Goal: Task Accomplishment & Management: Manage account settings

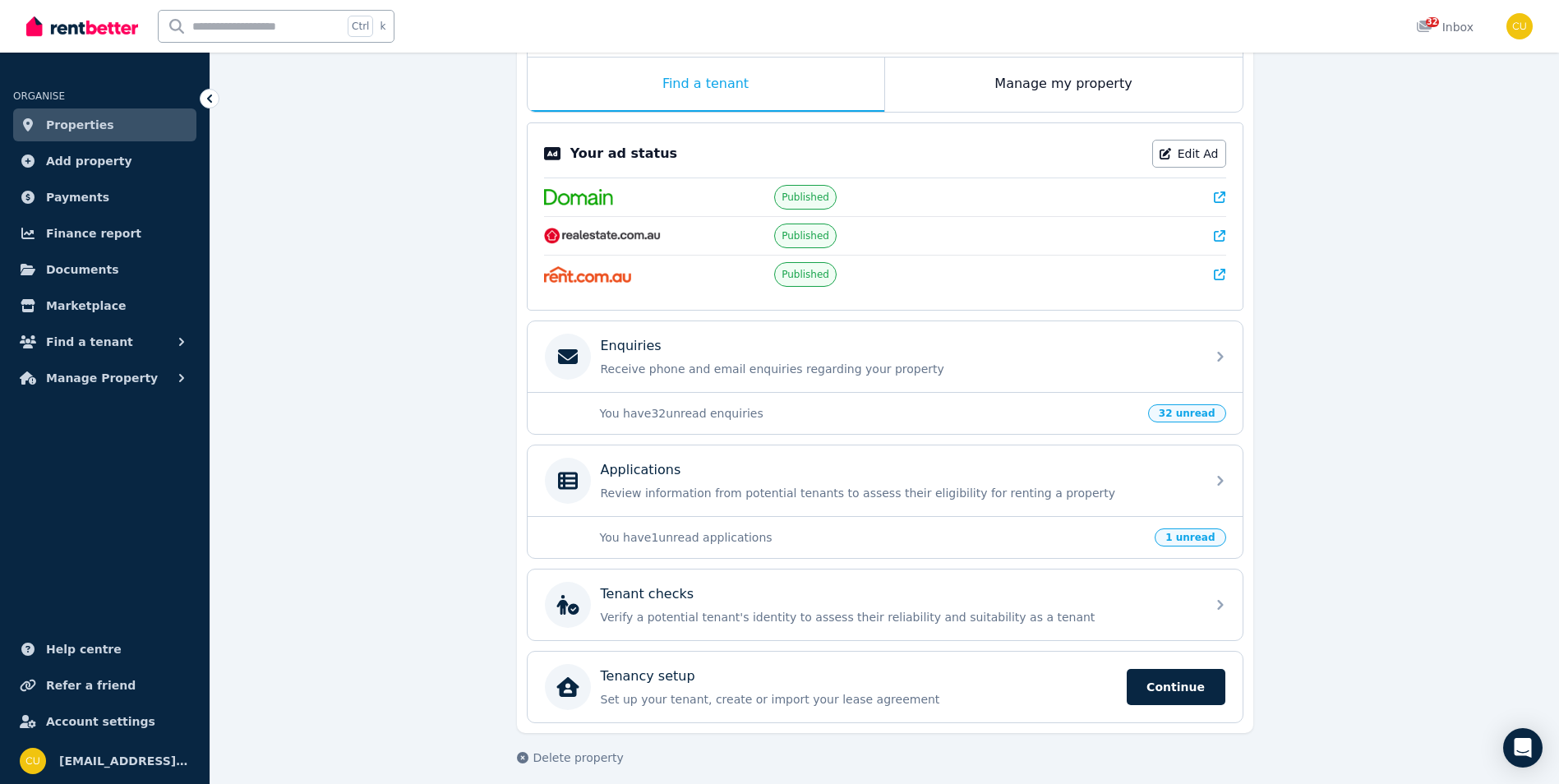
scroll to position [279, 0]
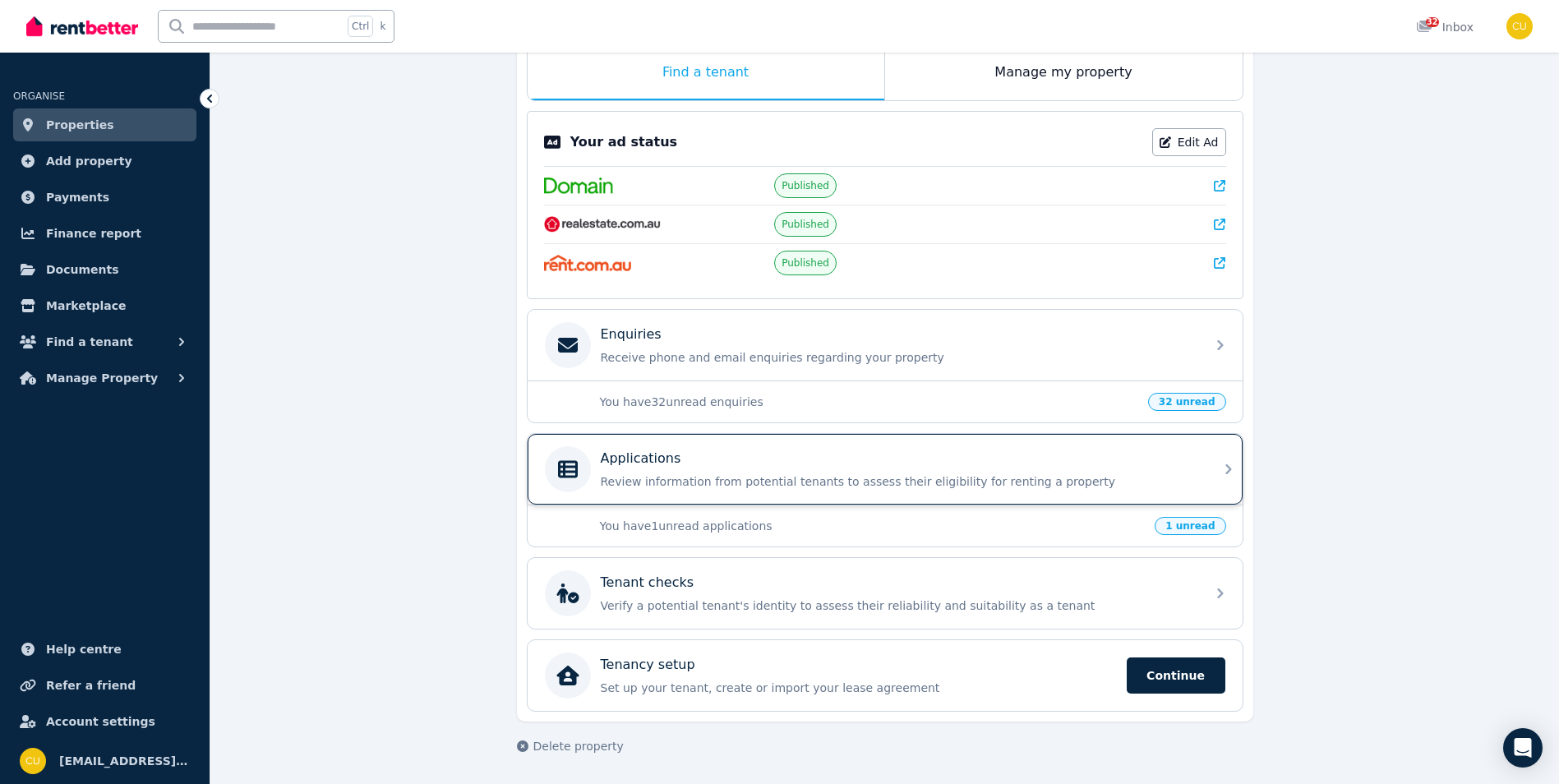
click at [1213, 468] on div "Applications Review information from potential tenants to assess their eligibil…" at bounding box center [885, 469] width 715 height 71
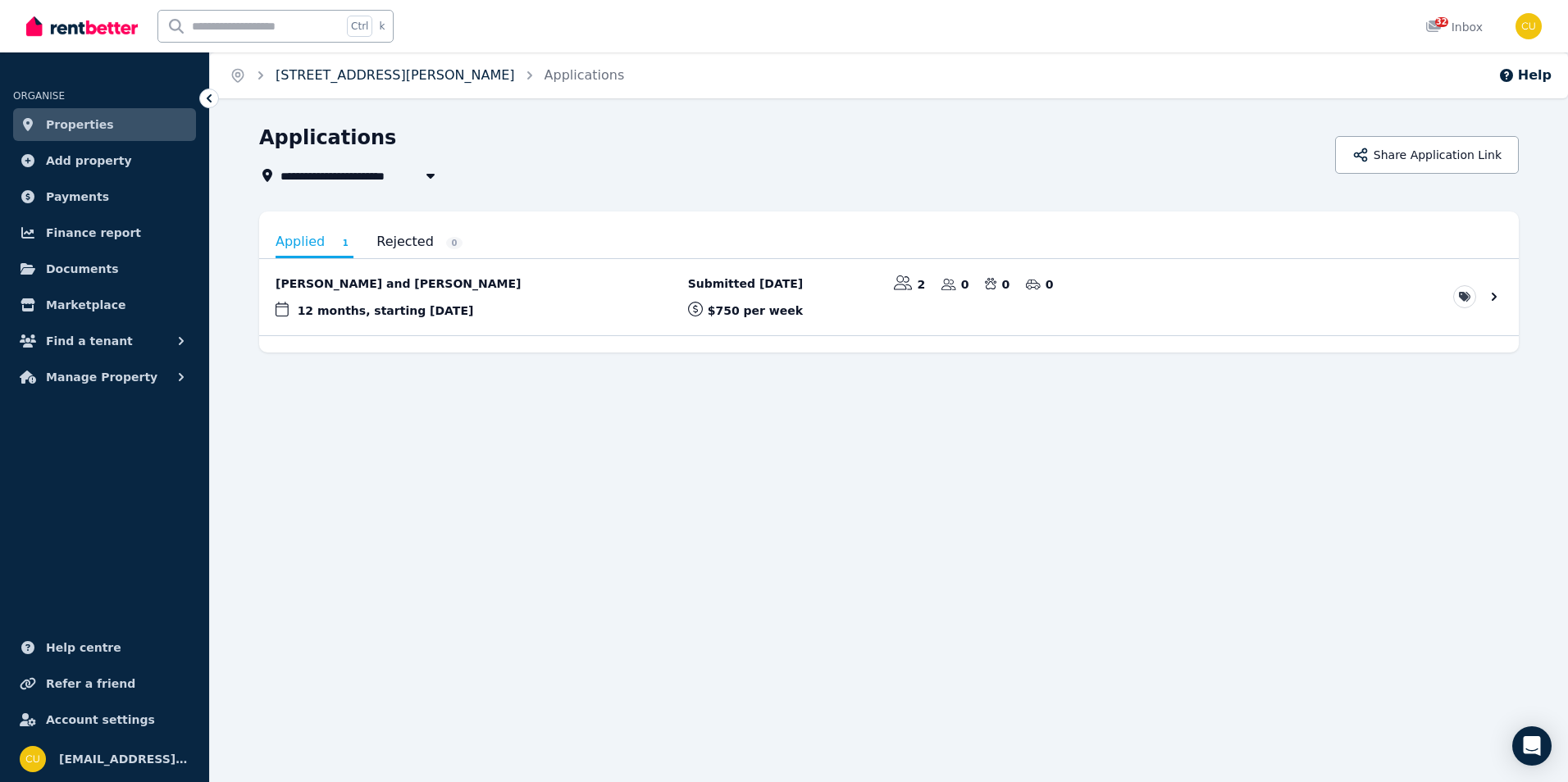
click at [394, 76] on link "[STREET_ADDRESS][PERSON_NAME]" at bounding box center [395, 75] width 239 height 16
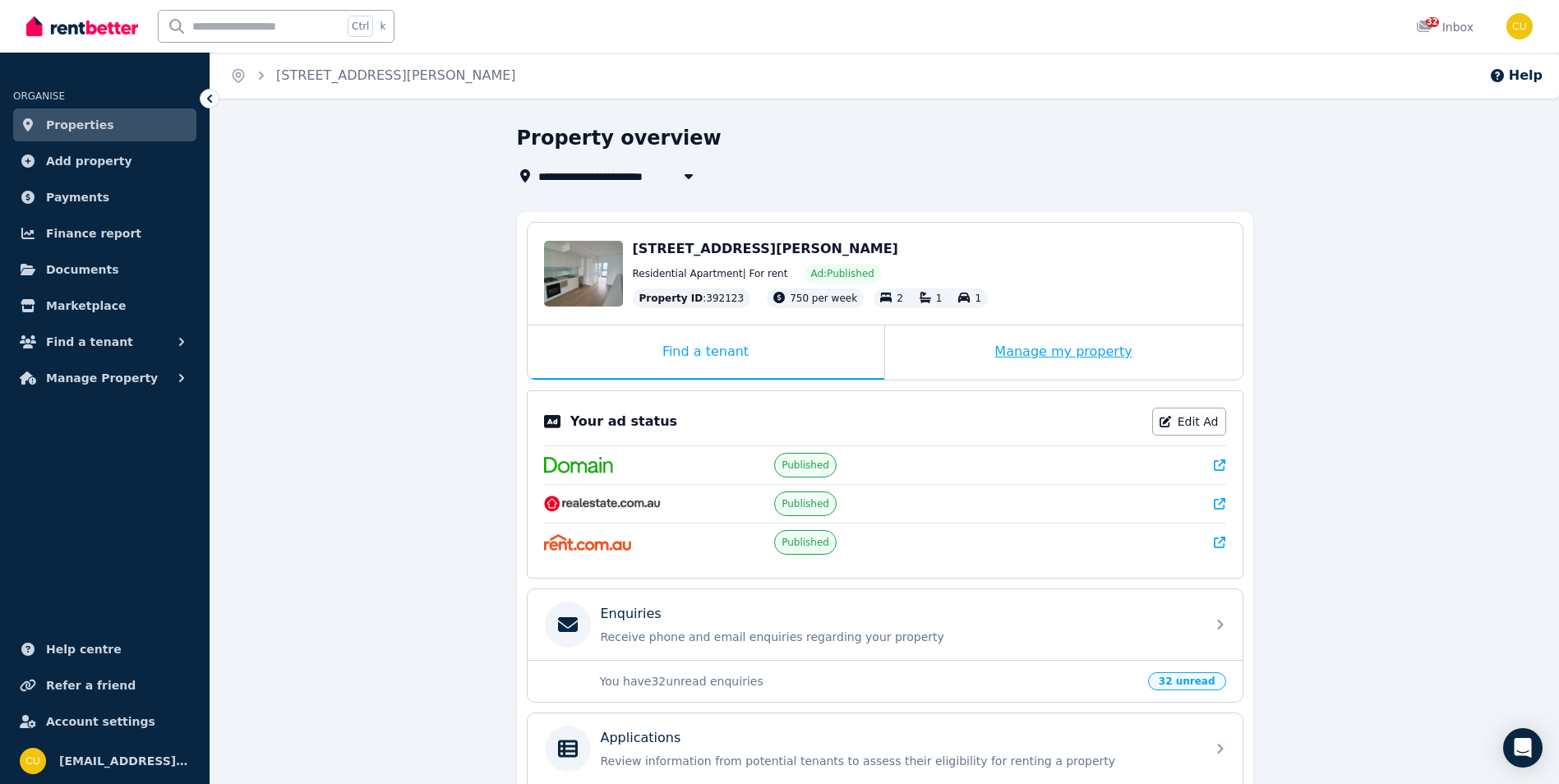
click at [1027, 366] on div "Manage my property" at bounding box center [1063, 352] width 358 height 54
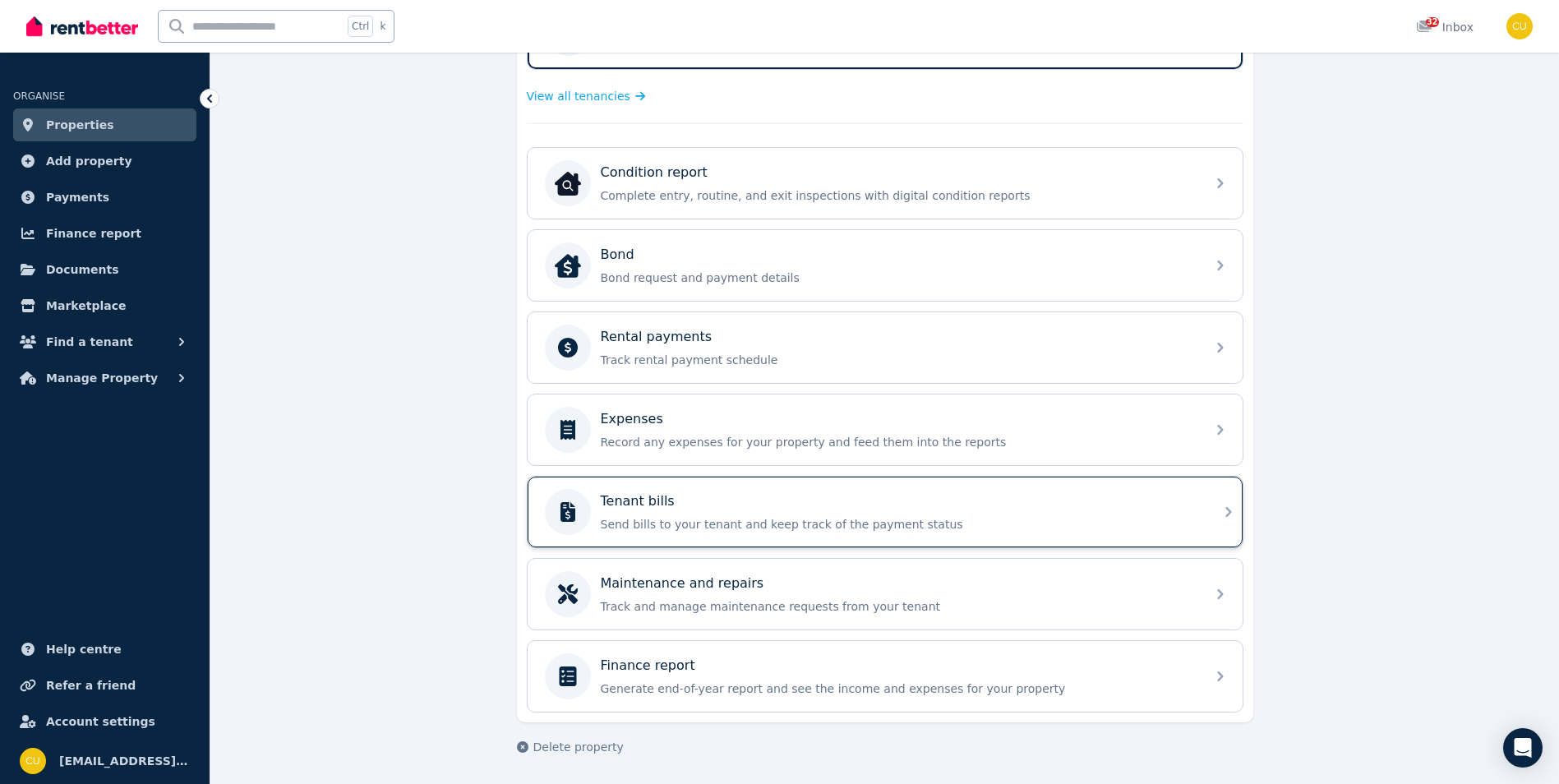
scroll to position [497, 0]
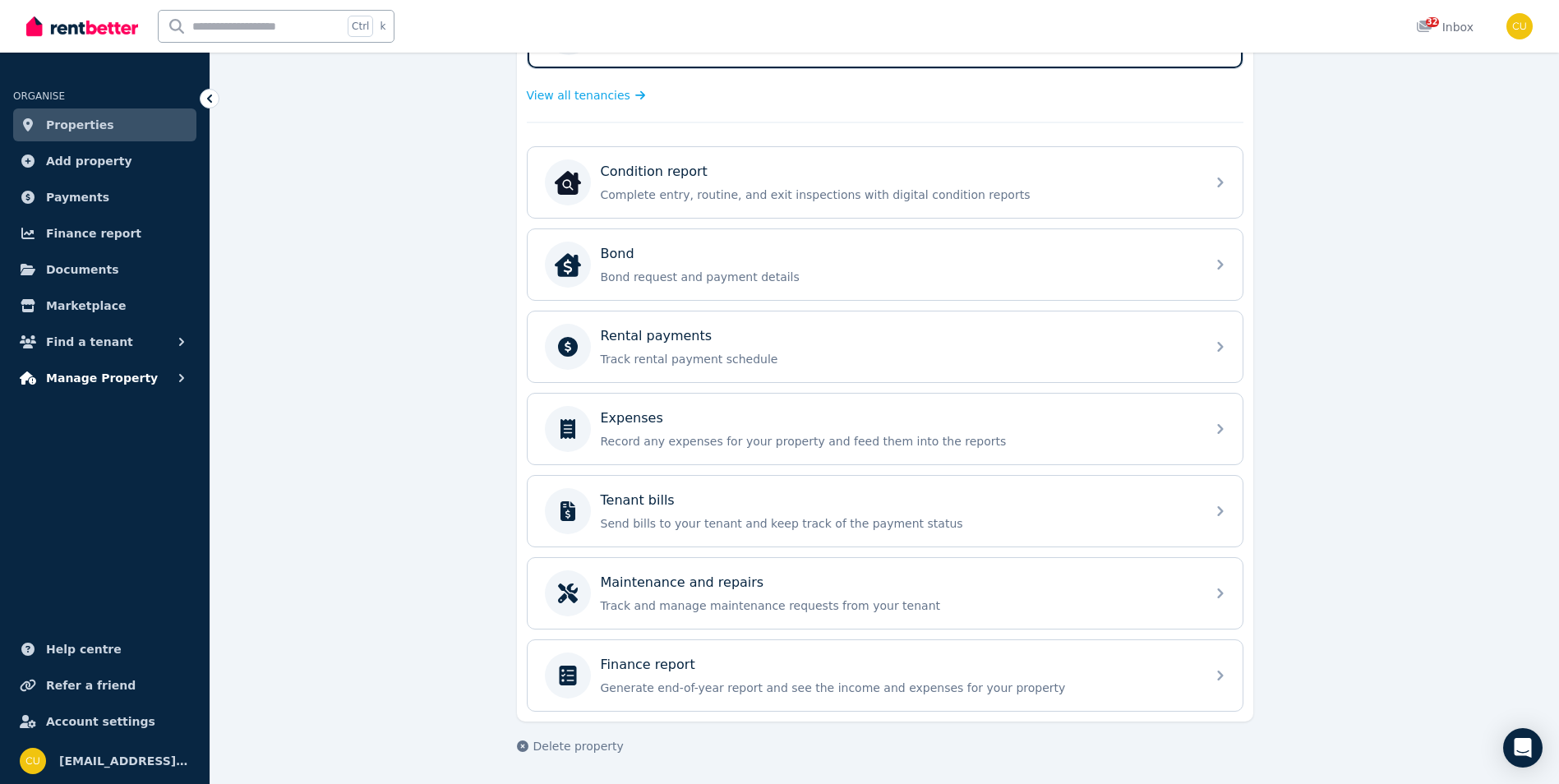
click at [114, 383] on span "Manage Property" at bounding box center [102, 378] width 112 height 19
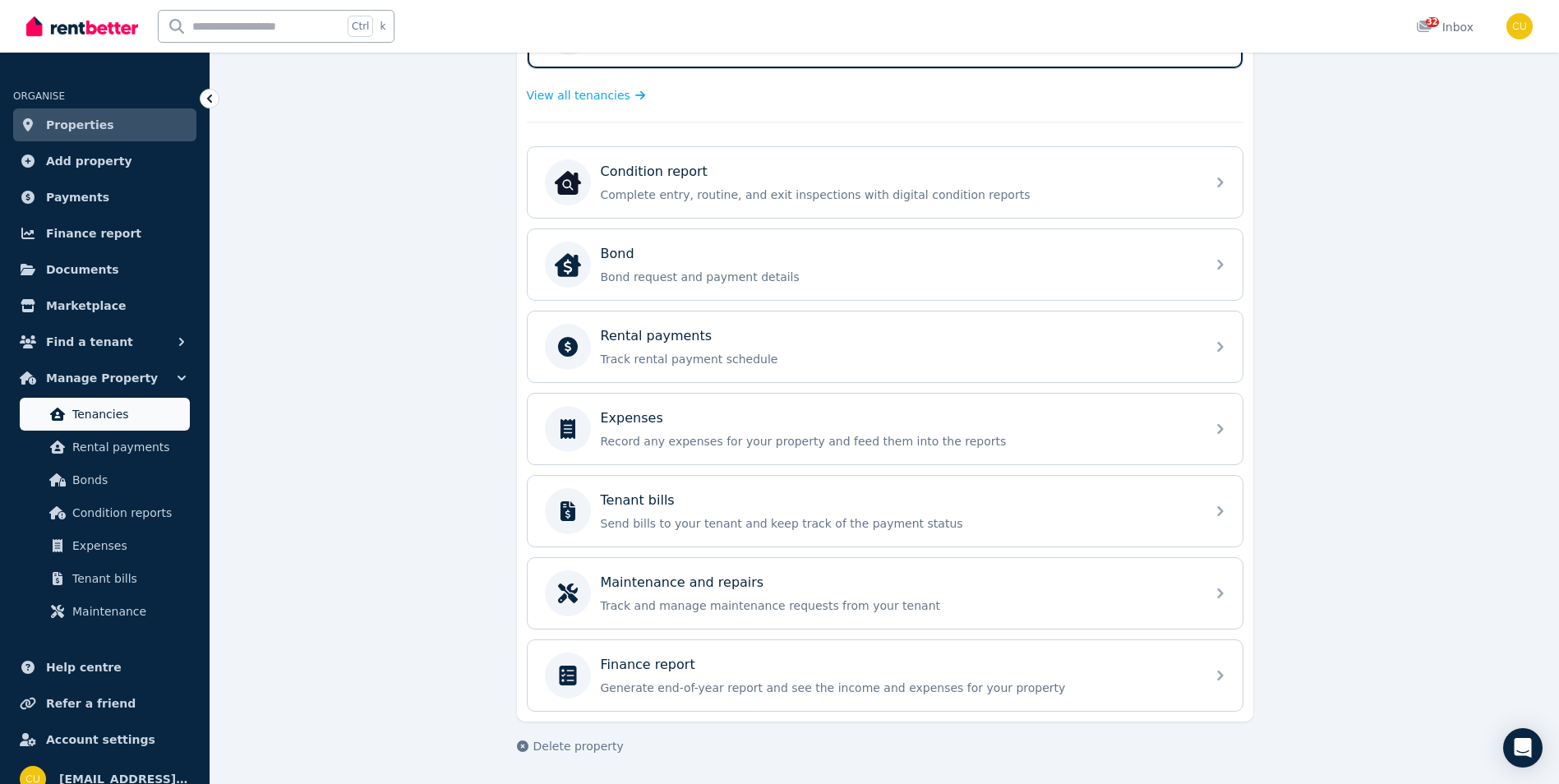
click at [140, 426] on link "Tenancies" at bounding box center [104, 414] width 170 height 33
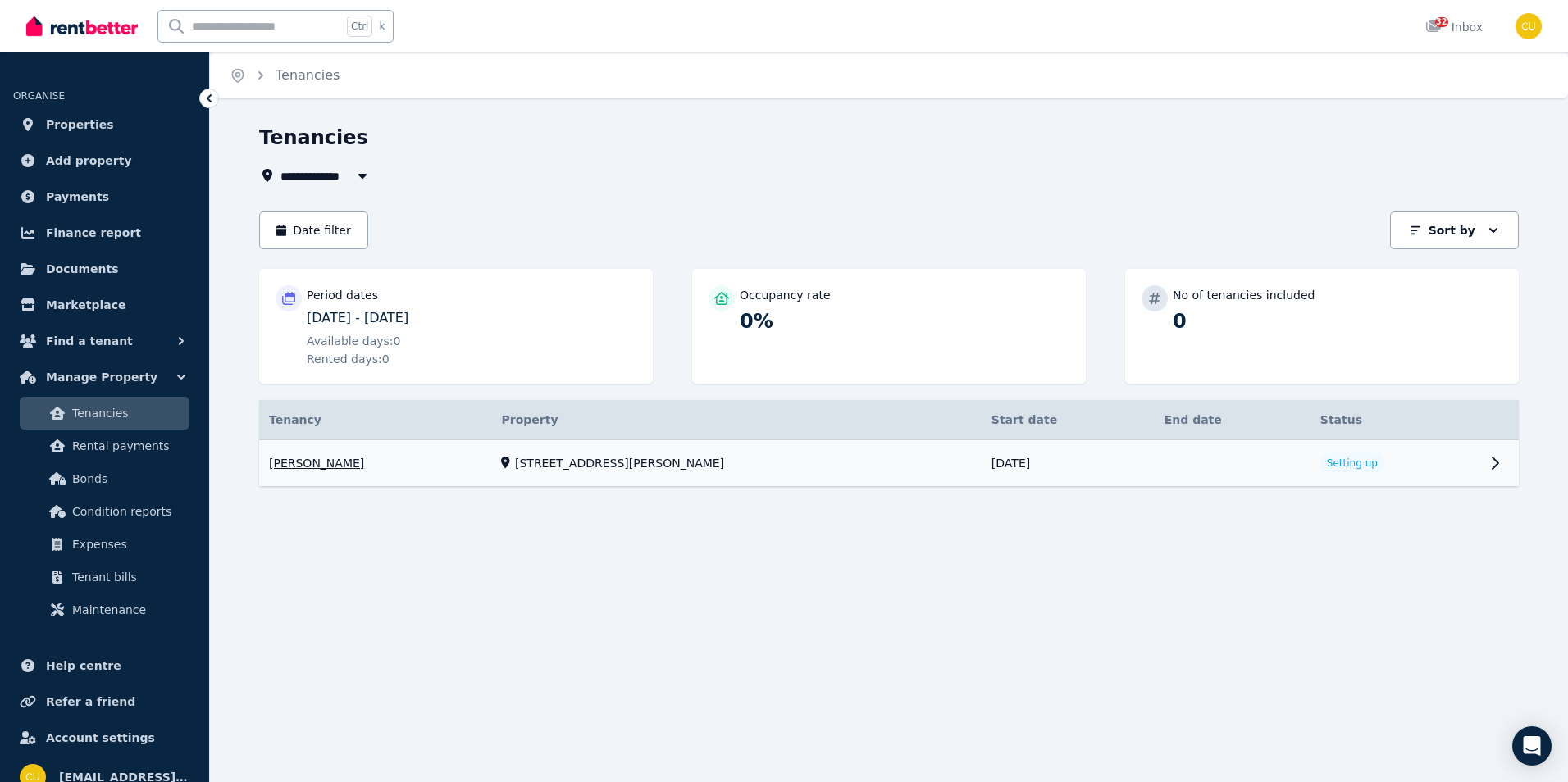
click at [1210, 461] on link "View property details" at bounding box center [889, 464] width 1259 height 47
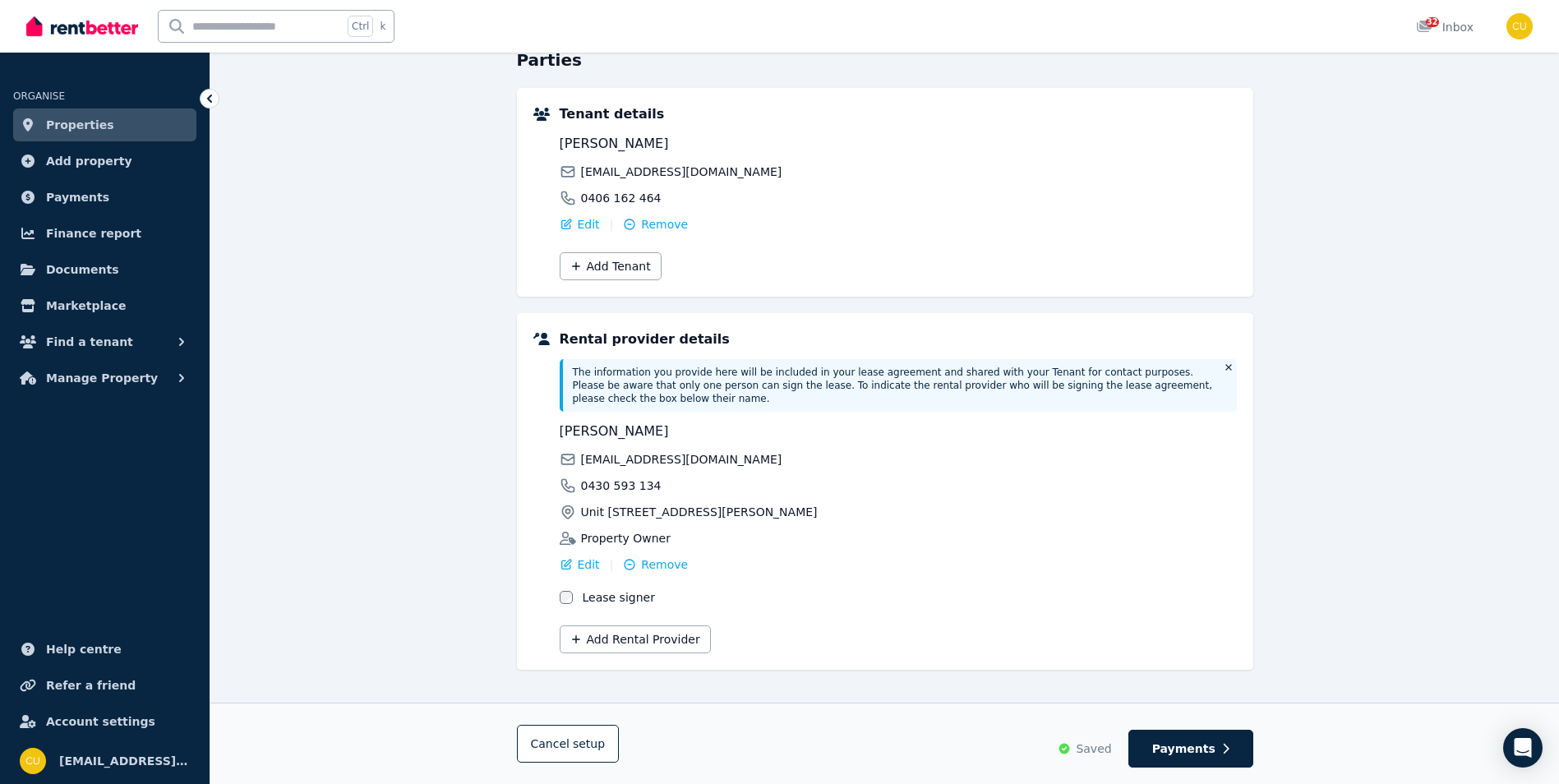
scroll to position [8, 0]
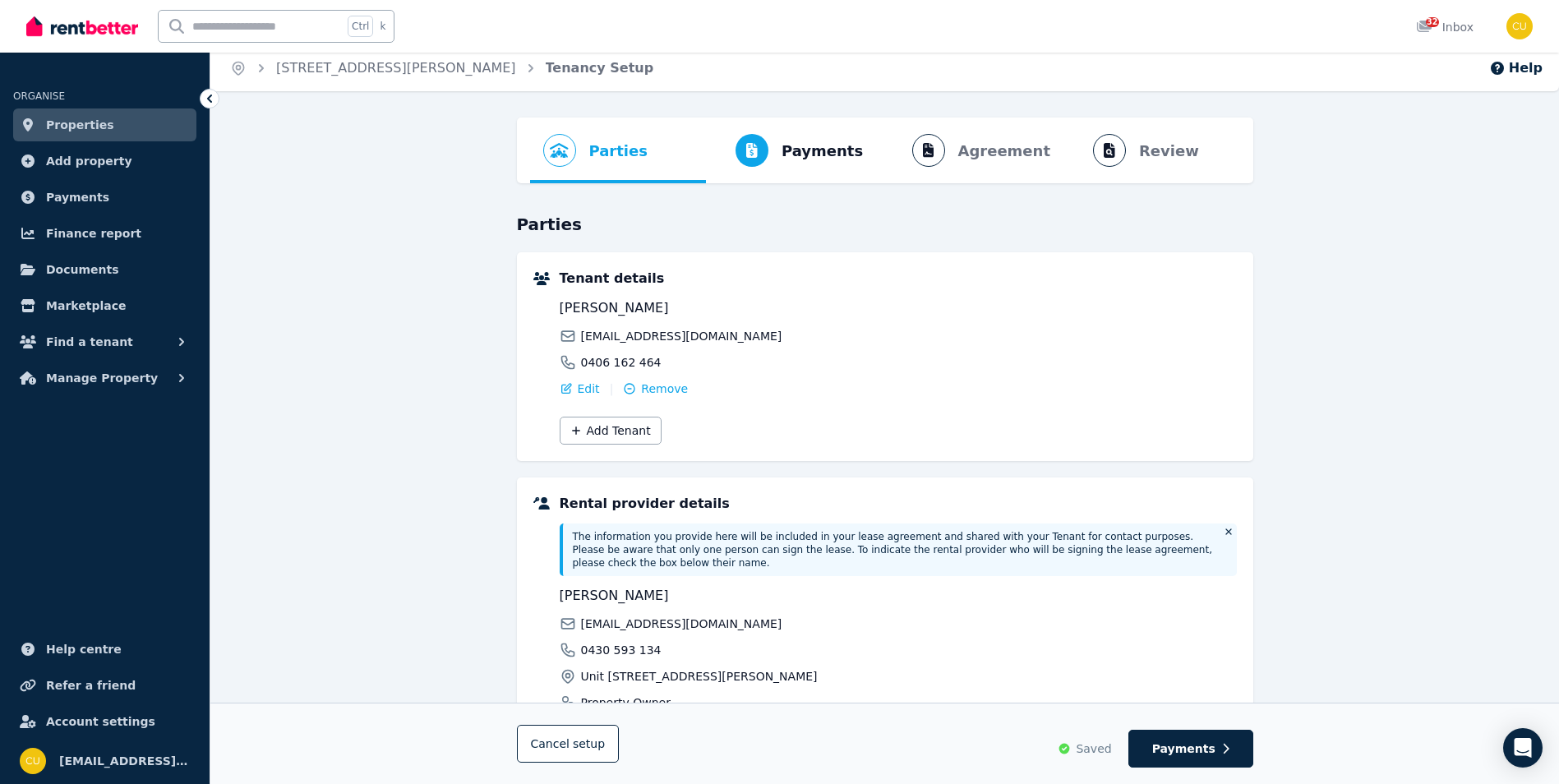
drag, startPoint x: 623, startPoint y: 309, endPoint x: 734, endPoint y: 308, distance: 111.0
click at [734, 308] on span "[PERSON_NAME]" at bounding box center [726, 308] width 334 height 19
click at [630, 309] on span "[PERSON_NAME]" at bounding box center [726, 308] width 334 height 19
drag, startPoint x: 622, startPoint y: 305, endPoint x: 665, endPoint y: 304, distance: 43.0
click at [665, 304] on span "[PERSON_NAME]" at bounding box center [726, 308] width 334 height 19
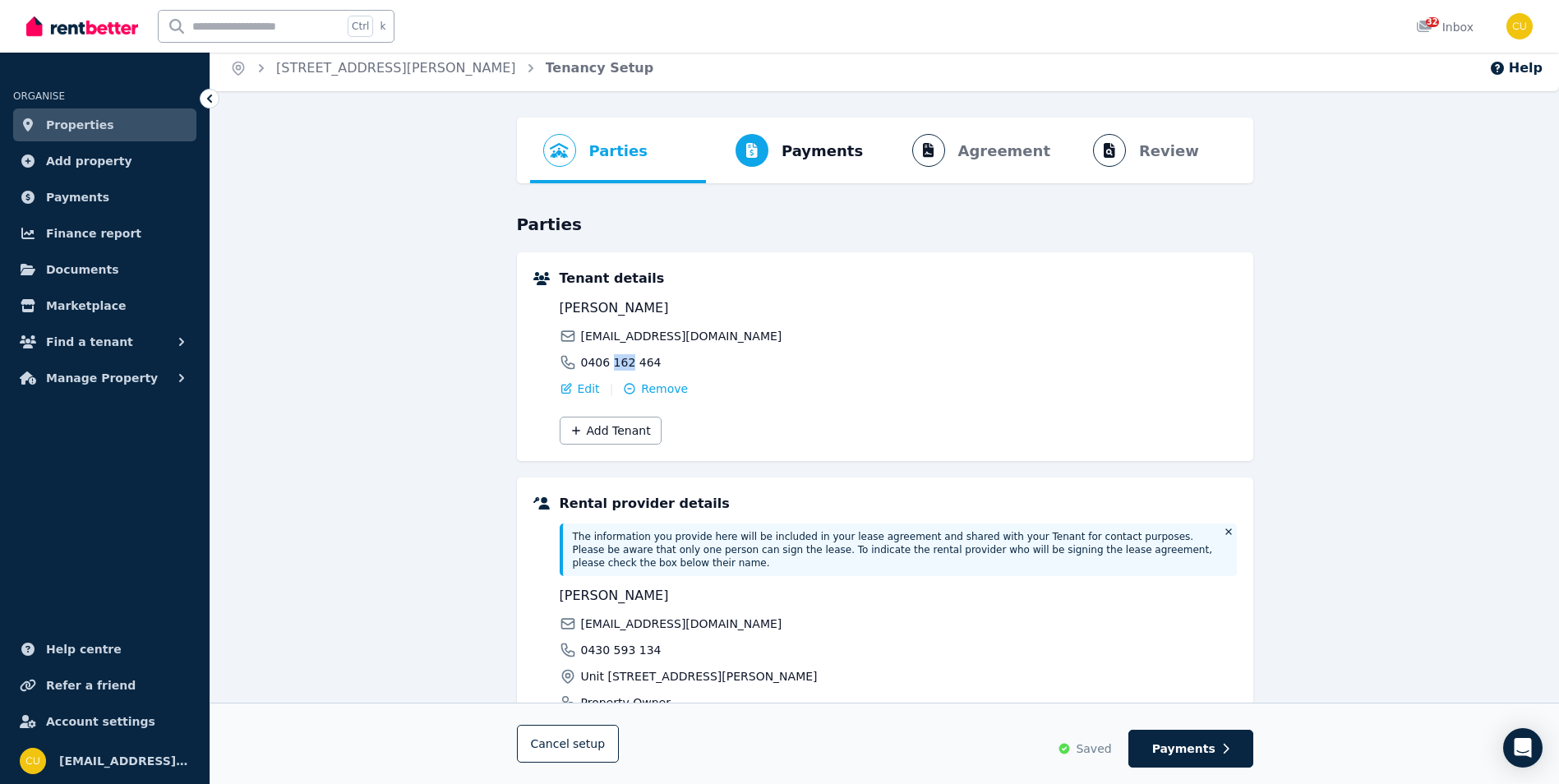
drag, startPoint x: 611, startPoint y: 361, endPoint x: 625, endPoint y: 361, distance: 14.0
click at [625, 361] on span "0406 162 464" at bounding box center [622, 363] width 81 height 17
click at [633, 362] on span "0406 162 464" at bounding box center [622, 363] width 81 height 17
drag, startPoint x: 633, startPoint y: 362, endPoint x: 642, endPoint y: 362, distance: 9.0
click at [642, 362] on span "0406 162 464" at bounding box center [622, 363] width 81 height 17
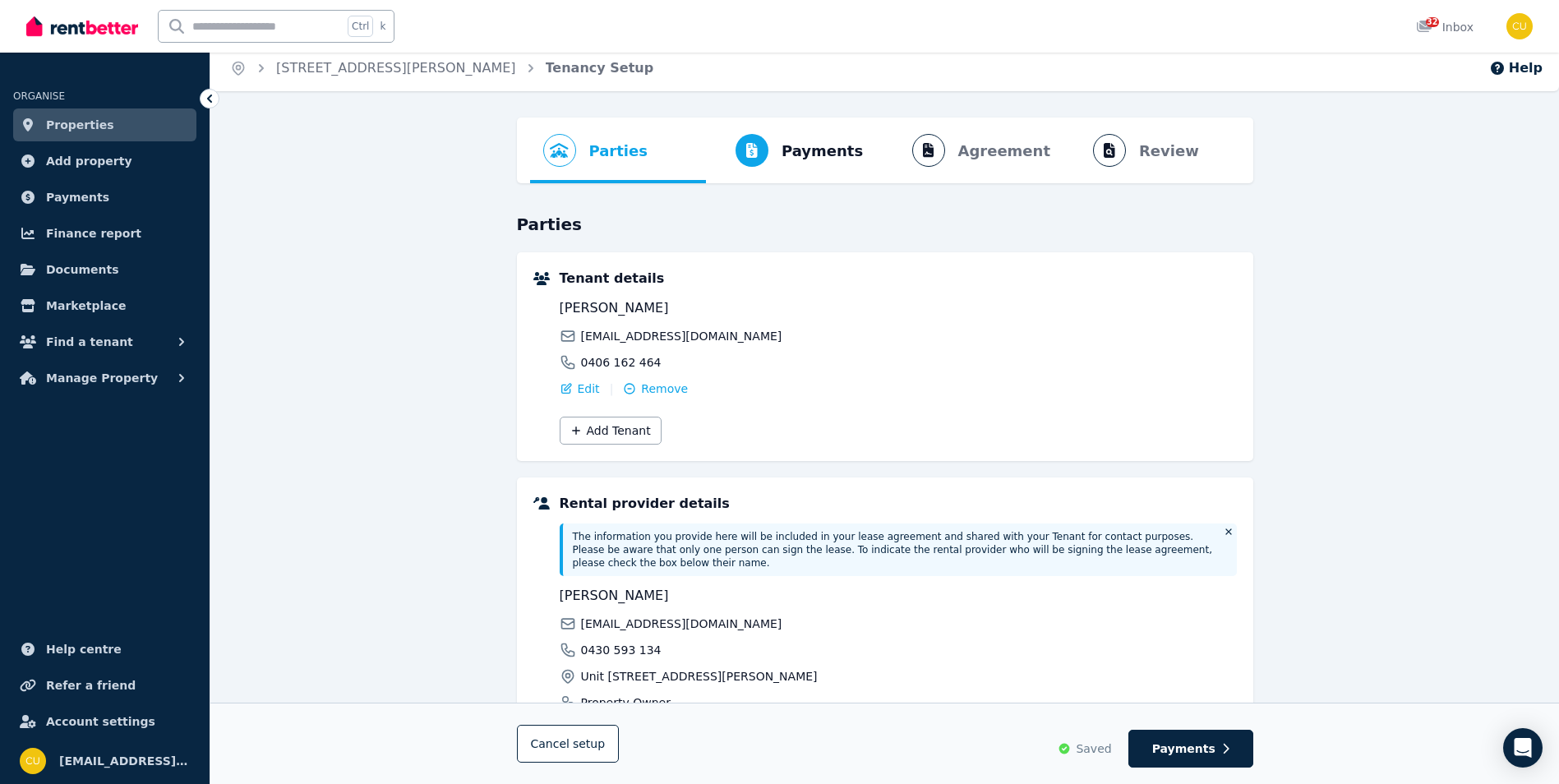
drag, startPoint x: 642, startPoint y: 362, endPoint x: 777, endPoint y: 355, distance: 135.2
click at [777, 355] on div "0406 162 464" at bounding box center [726, 363] width 334 height 17
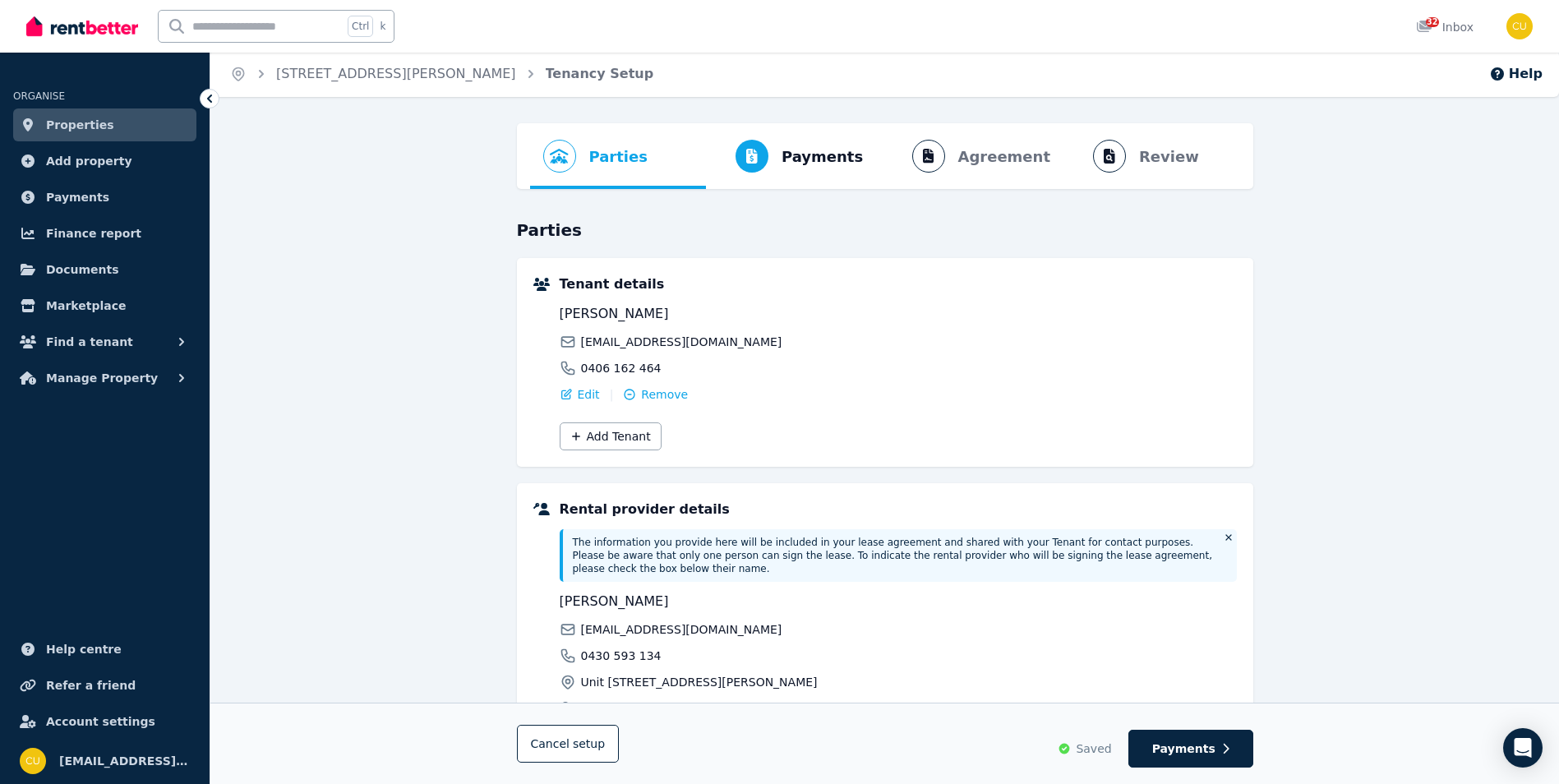
scroll to position [0, 0]
click at [581, 342] on span "[EMAIL_ADDRESS][DOMAIN_NAME]" at bounding box center [681, 344] width 201 height 17
drag, startPoint x: 611, startPoint y: 342, endPoint x: 621, endPoint y: 342, distance: 10.0
click at [621, 342] on span "[EMAIL_ADDRESS][DOMAIN_NAME]" at bounding box center [681, 344] width 201 height 17
click at [835, 169] on span "Payments" at bounding box center [822, 158] width 82 height 23
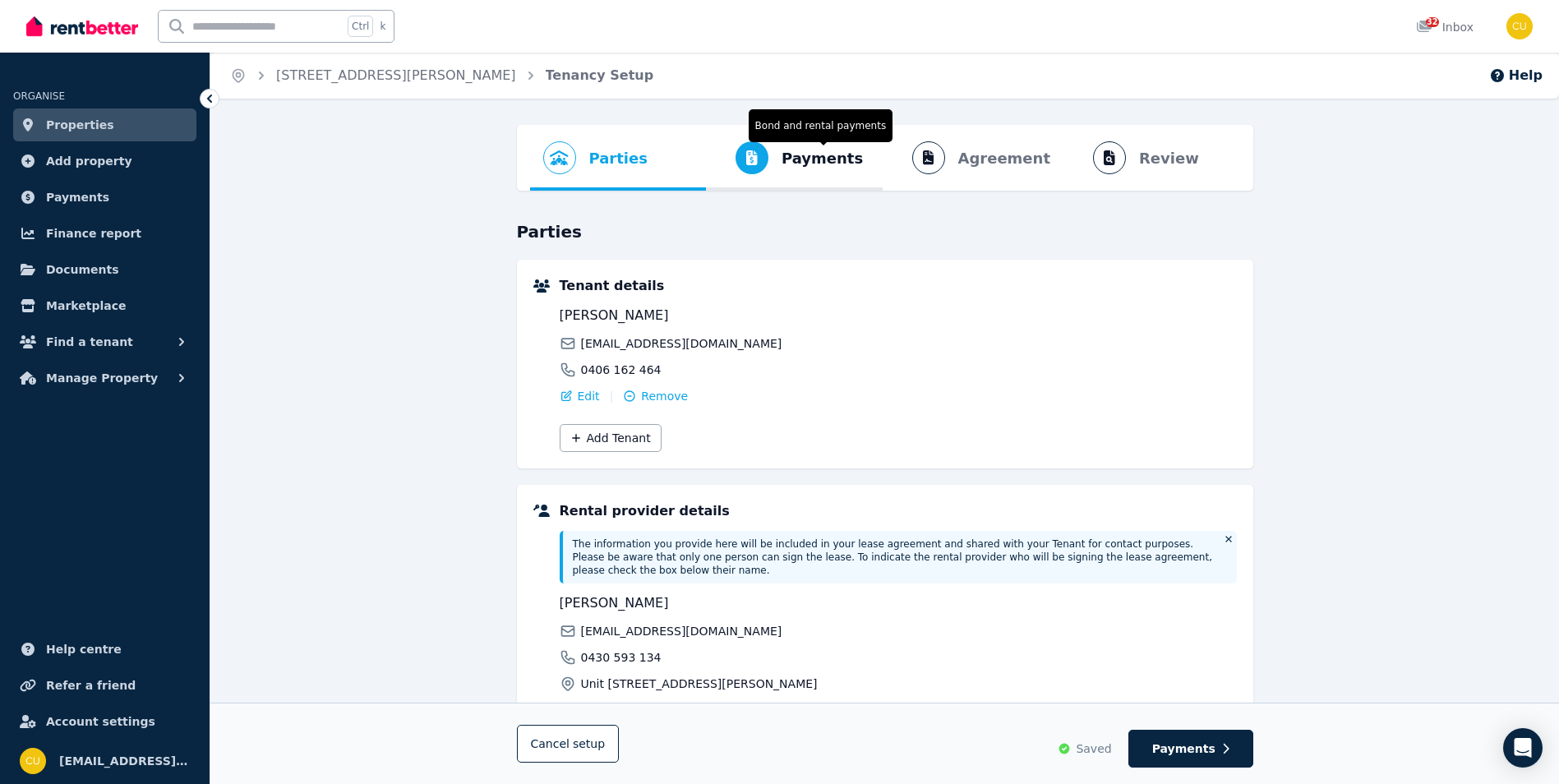
select select "**********"
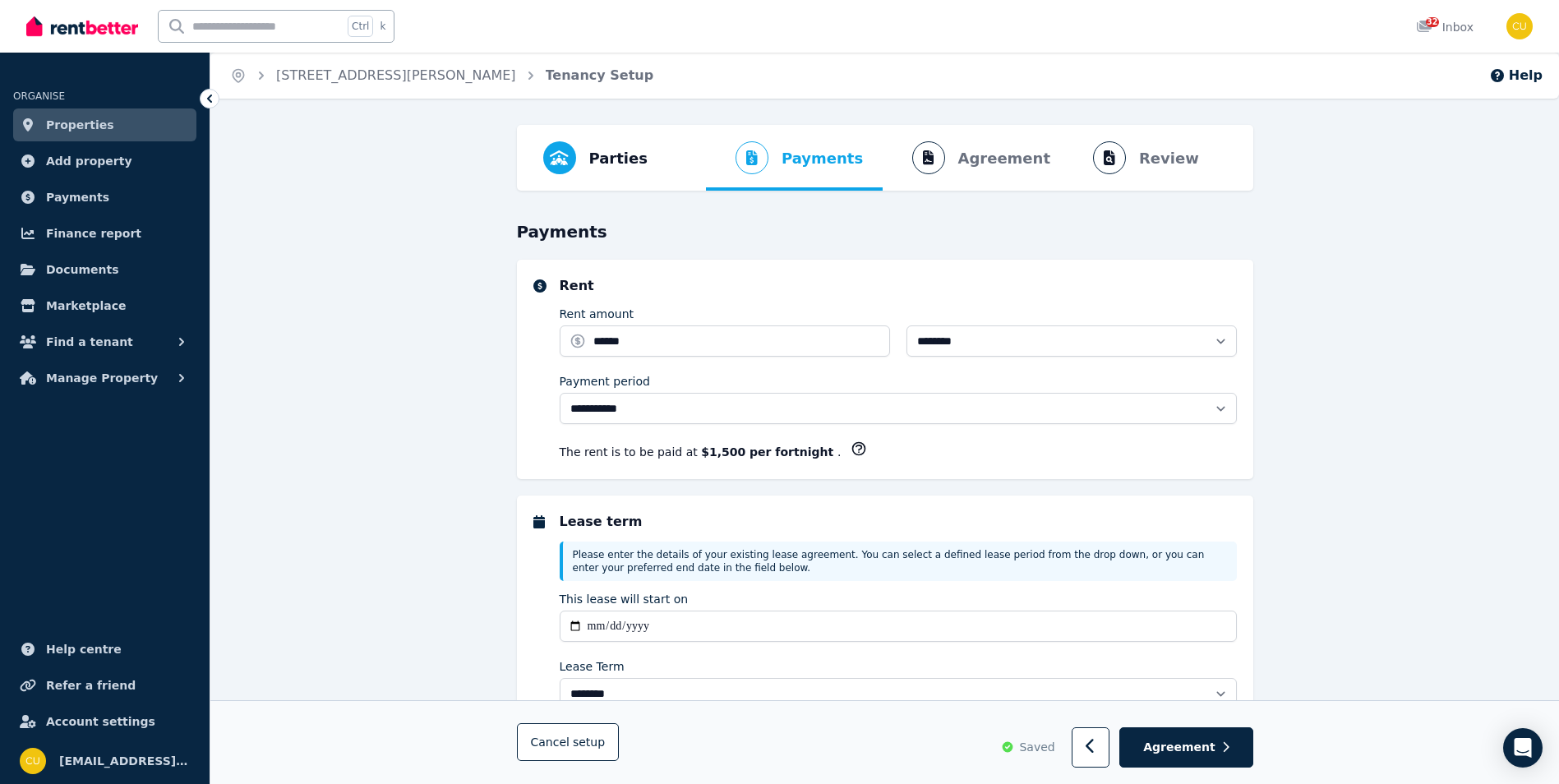
click at [1173, 153] on ol "Parties Rental provider and tenant details Payments Bond and rental payments Ag…" at bounding box center [885, 157] width 710 height 66
click at [1160, 163] on ol "Parties Rental provider and tenant details Payments Bond and rental payments Ag…" at bounding box center [885, 157] width 710 height 66
click at [965, 163] on ol "Parties Rental provider and tenant details Payments Bond and rental payments Ag…" at bounding box center [885, 157] width 710 height 66
click at [914, 162] on ol "Parties Rental provider and tenant details Payments Bond and rental payments Ag…" at bounding box center [885, 157] width 710 height 66
click at [1053, 160] on ol "Parties Rental provider and tenant details Payments Bond and rental payments Ag…" at bounding box center [885, 157] width 710 height 66
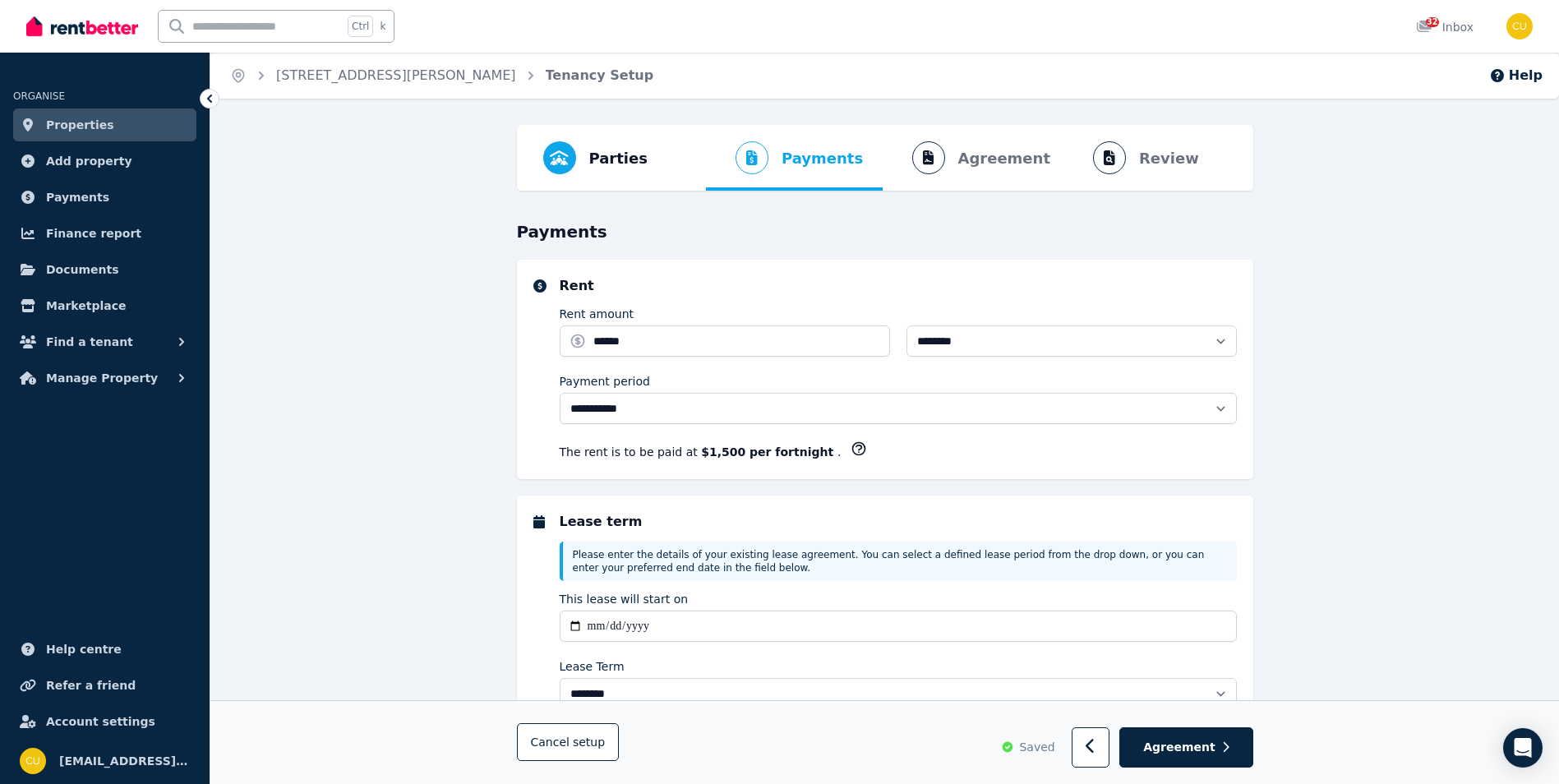
click at [1002, 154] on ol "Parties Rental provider and tenant details Payments Bond and rental payments Ag…" at bounding box center [885, 157] width 710 height 66
click at [936, 174] on ol "Parties Rental provider and tenant details Payments Bond and rental payments Ag…" at bounding box center [885, 157] width 710 height 66
click at [936, 160] on ol "Parties Rental provider and tenant details Payments Bond and rental payments Ag…" at bounding box center [885, 157] width 710 height 66
click at [119, 264] on link "Documents" at bounding box center [105, 269] width 183 height 33
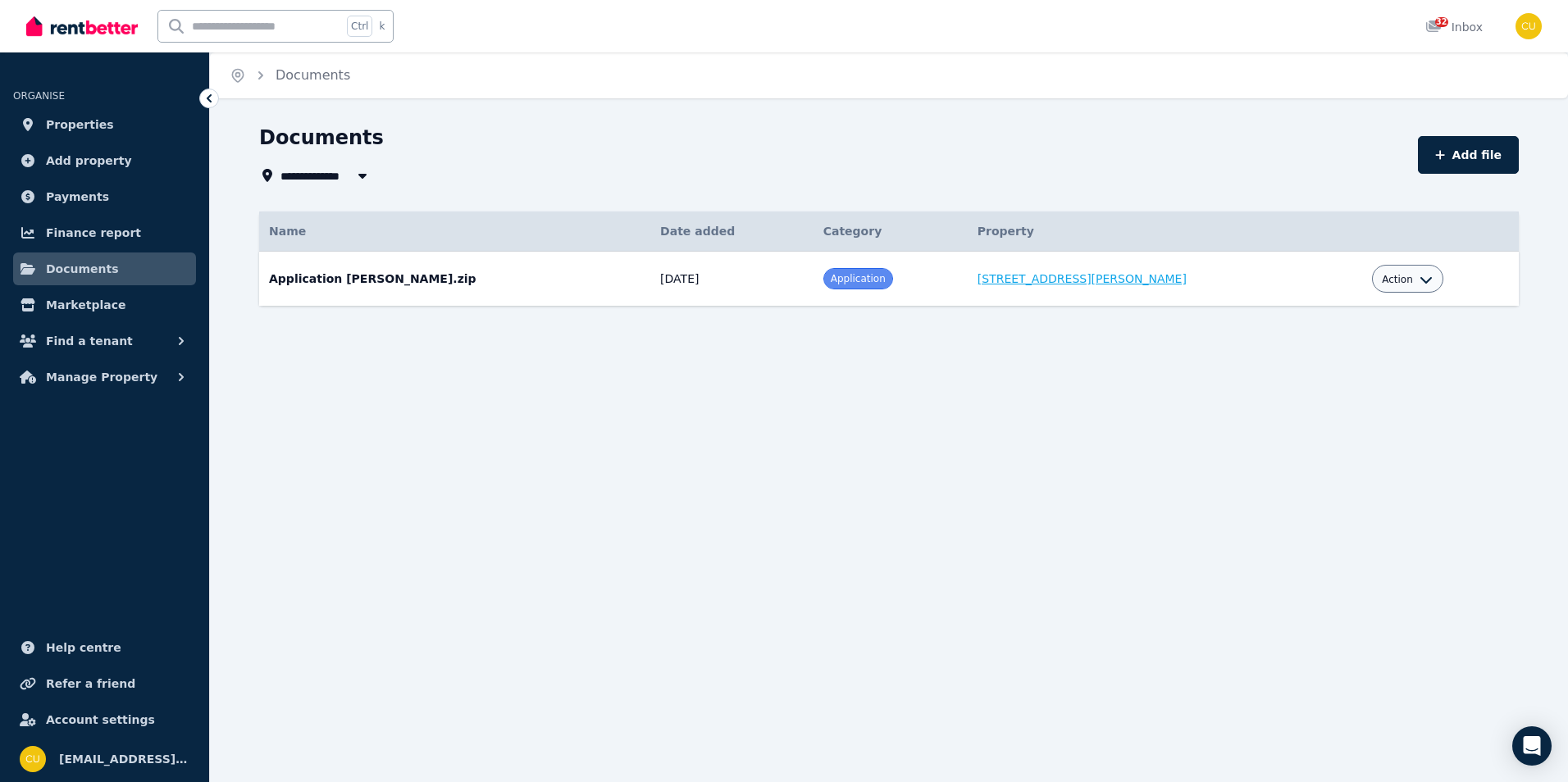
click at [1143, 276] on link "[STREET_ADDRESS][PERSON_NAME]" at bounding box center [1081, 279] width 209 height 13
drag, startPoint x: 389, startPoint y: 277, endPoint x: 461, endPoint y: 277, distance: 72.0
click at [461, 277] on td "Application [PERSON_NAME].zip Date added: [DATE] Category: Application Property…" at bounding box center [455, 279] width 391 height 55
copy td "[PERSON_NAME]"
click at [608, 39] on div "Ctrl k 32 Inbox" at bounding box center [755, 26] width 1460 height 53
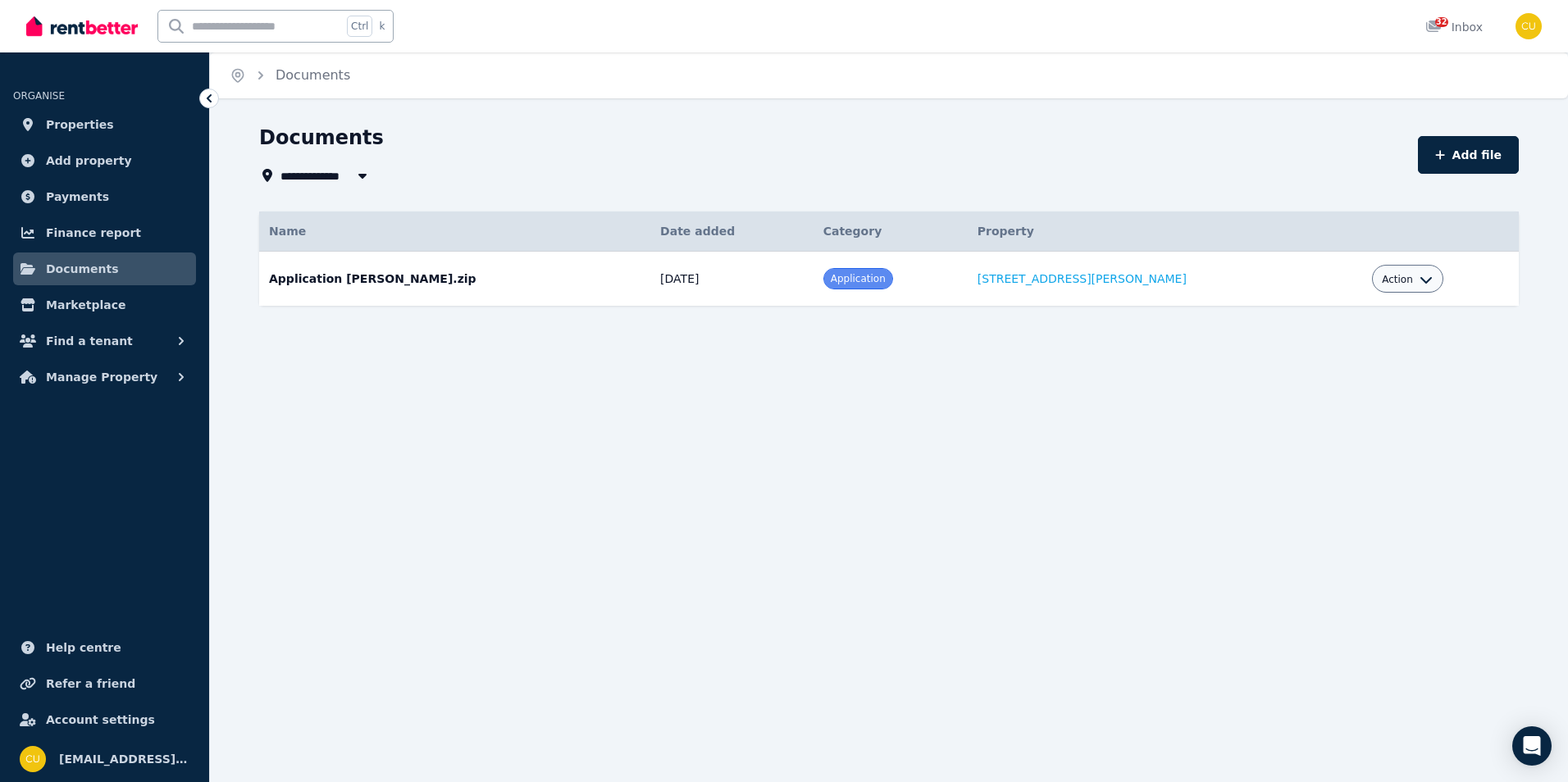
click at [349, 173] on button "button" at bounding box center [362, 175] width 29 height 19
type input "**********"
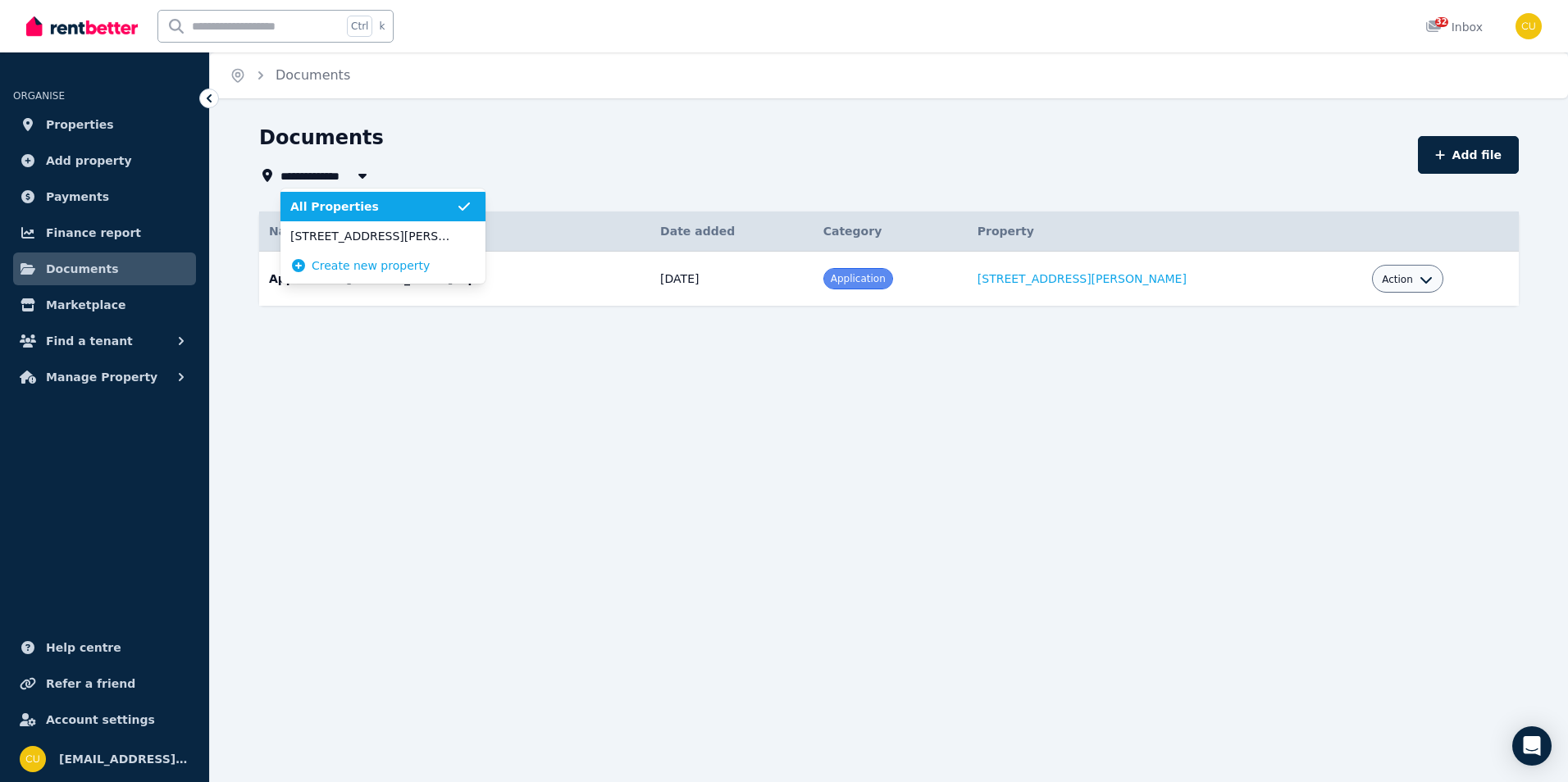
click at [585, 150] on div "Documents" at bounding box center [834, 139] width 1149 height 31
